Goal: Find specific page/section

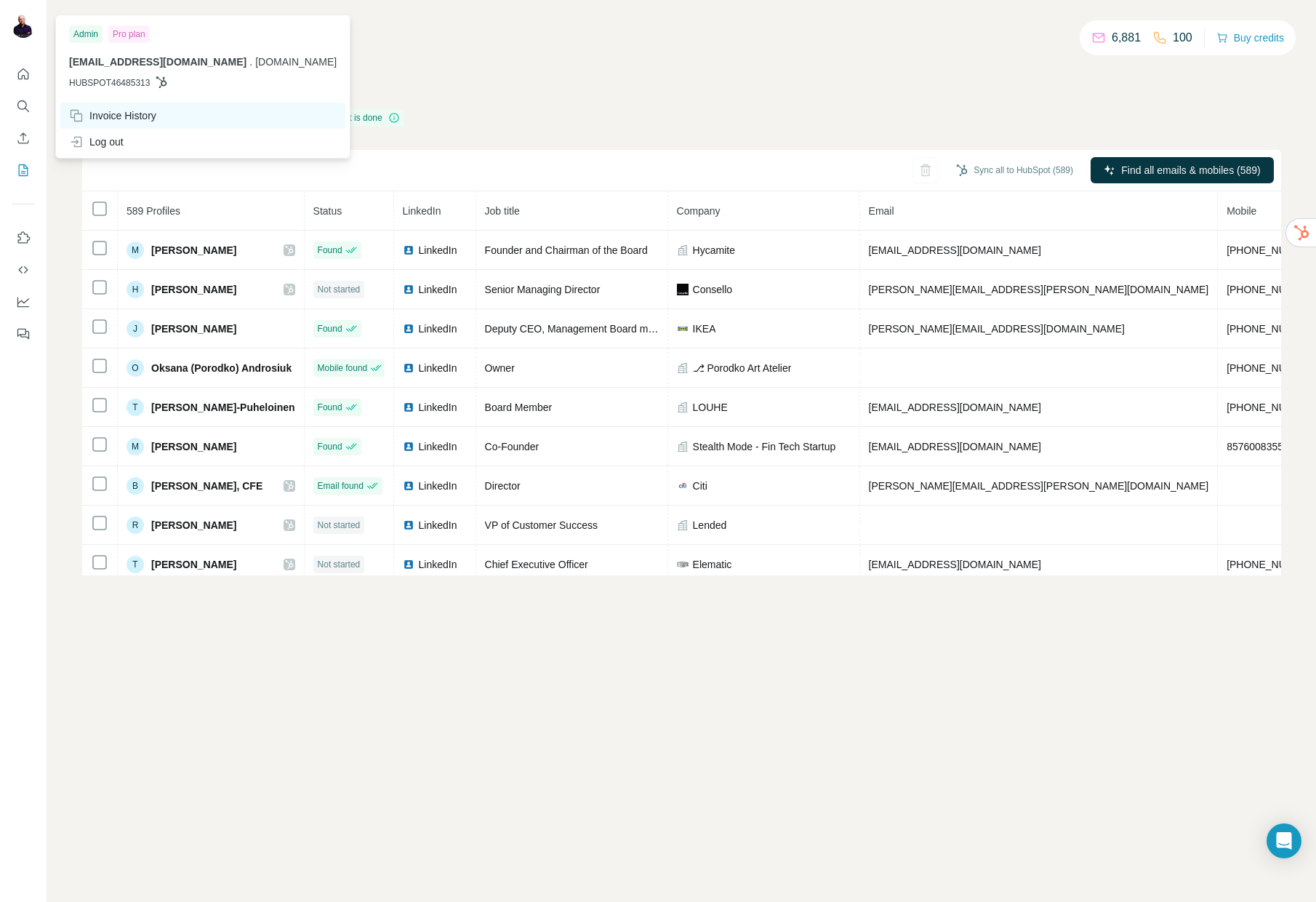
click at [130, 116] on div "Invoice History" at bounding box center [112, 116] width 87 height 15
click at [138, 111] on div "Invoice History" at bounding box center [112, 116] width 87 height 15
click at [130, 37] on div "Pro plan" at bounding box center [129, 34] width 41 height 17
click at [83, 37] on div "Admin" at bounding box center [85, 34] width 34 height 17
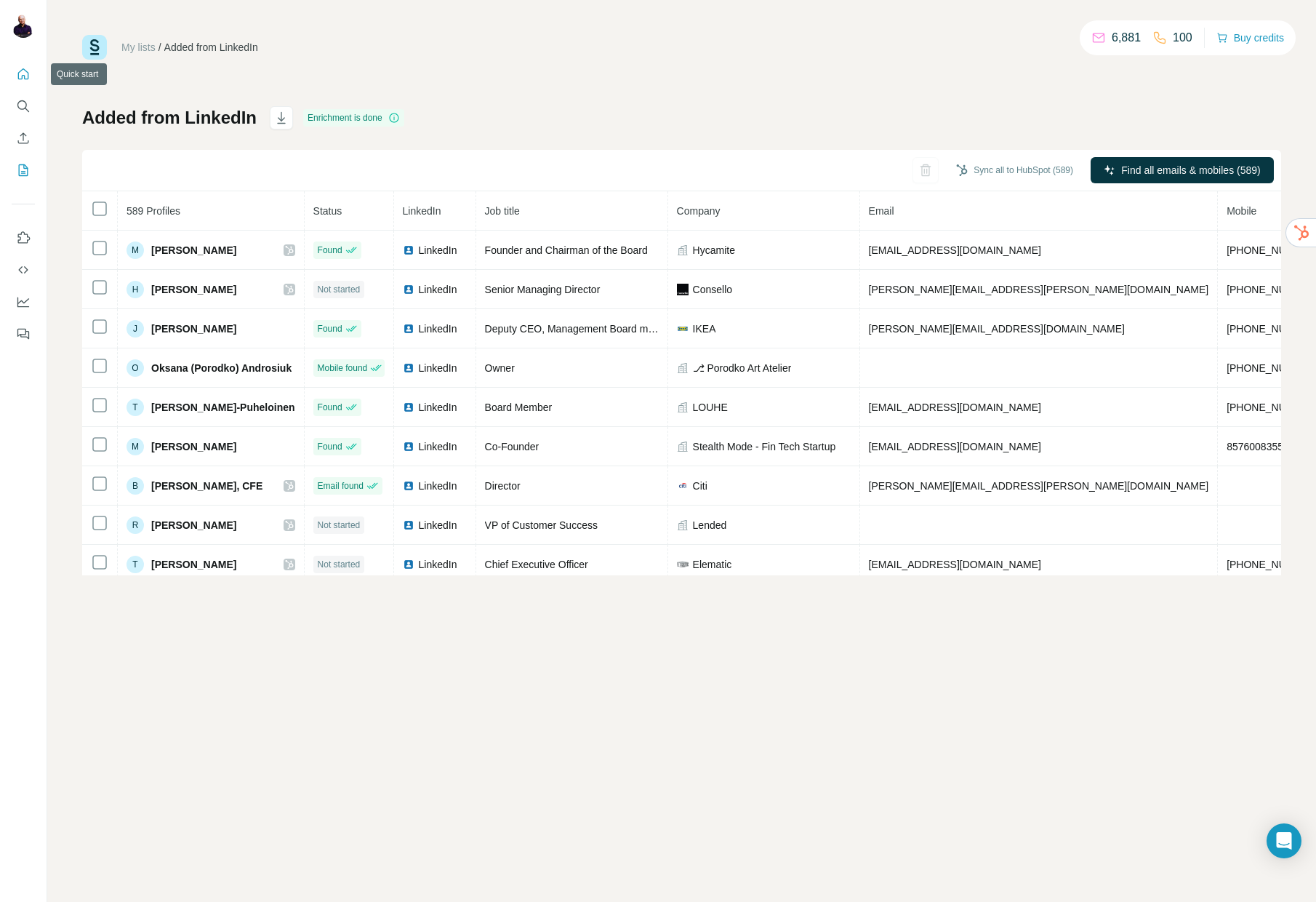
click at [25, 75] on icon "Quick start" at bounding box center [23, 74] width 15 height 15
